Goal: Task Accomplishment & Management: Manage account settings

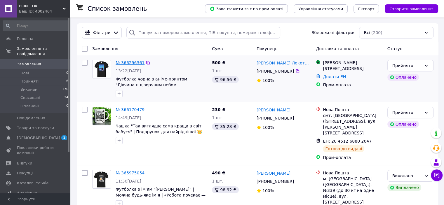
click at [134, 62] on link "№ 366296361" at bounding box center [130, 62] width 29 height 5
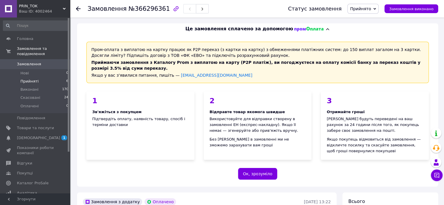
click at [26, 79] on span "Прийняті" at bounding box center [29, 81] width 18 height 5
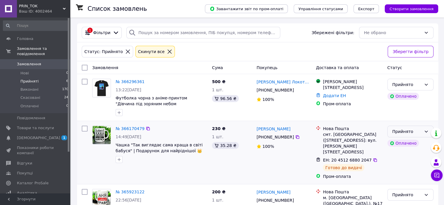
click at [417, 131] on div "Прийнято" at bounding box center [406, 131] width 29 height 6
click at [403, 143] on li "Виконано" at bounding box center [410, 144] width 46 height 11
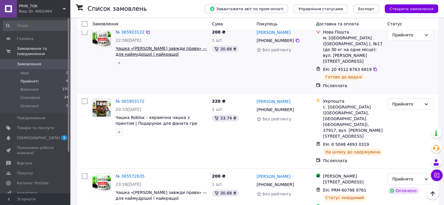
scroll to position [175, 0]
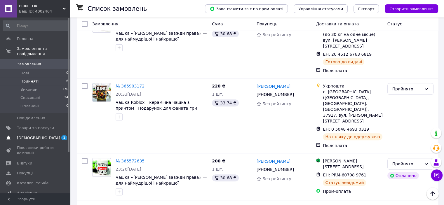
click at [28, 135] on span "[DEMOGRAPHIC_DATA]" at bounding box center [38, 137] width 43 height 5
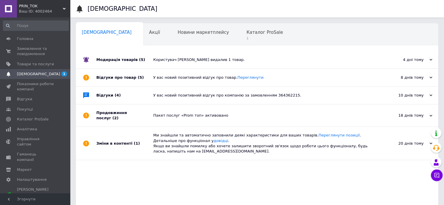
click at [426, 59] on div "4 дні тому" at bounding box center [403, 59] width 58 height 5
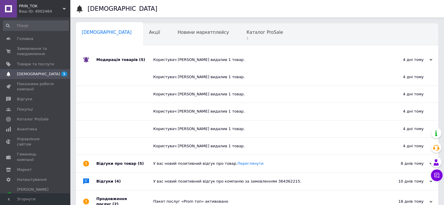
click at [113, 61] on div "Модерація товарів (5)" at bounding box center [124, 60] width 57 height 18
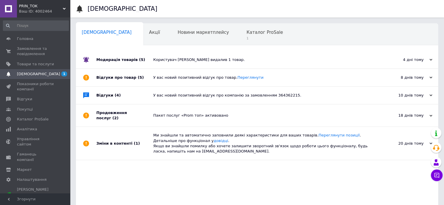
click at [27, 74] on span "[DEMOGRAPHIC_DATA]" at bounding box center [38, 74] width 43 height 5
click at [32, 51] on span "Замовлення та повідомлення" at bounding box center [35, 51] width 37 height 11
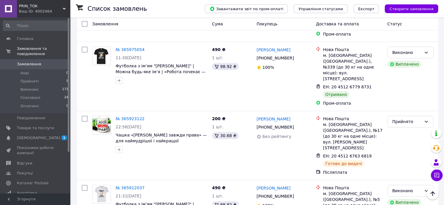
scroll to position [146, 0]
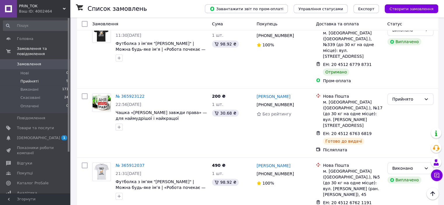
click at [24, 79] on span "Прийняті" at bounding box center [29, 81] width 18 height 5
